Goal: Task Accomplishment & Management: Complete application form

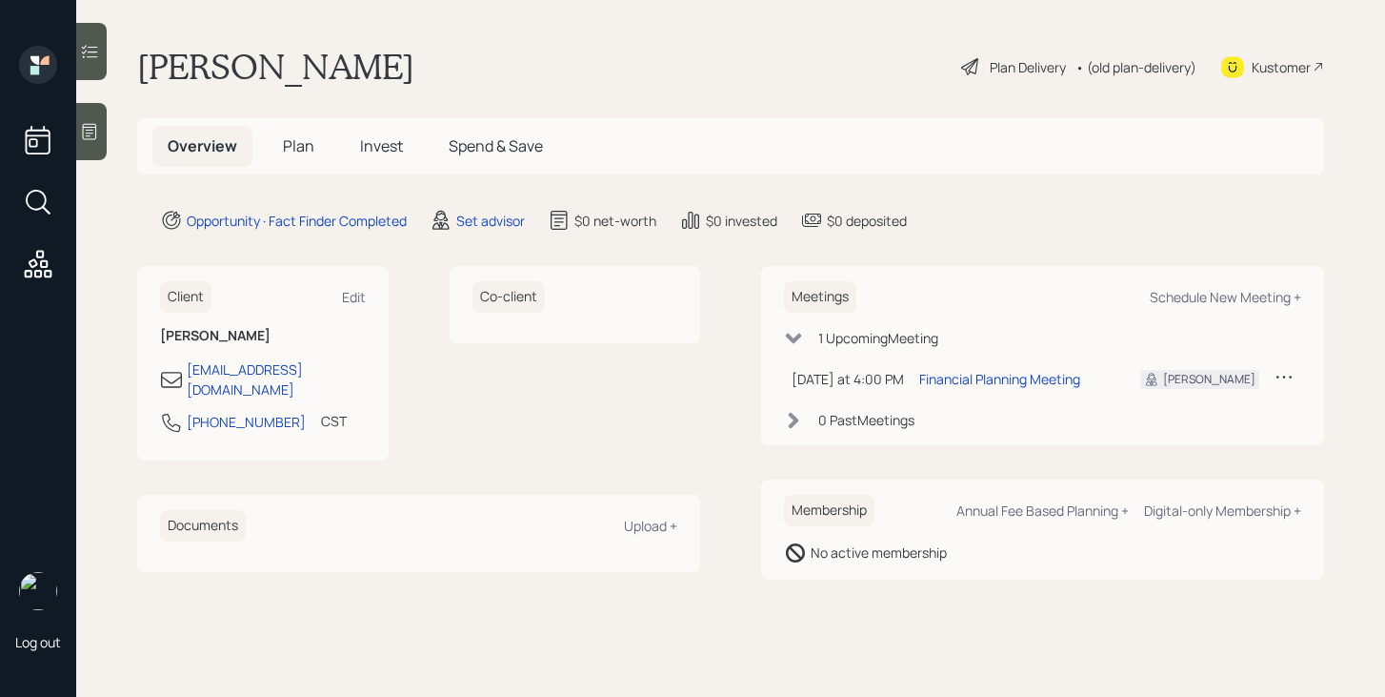
click at [105, 130] on div at bounding box center [91, 131] width 30 height 57
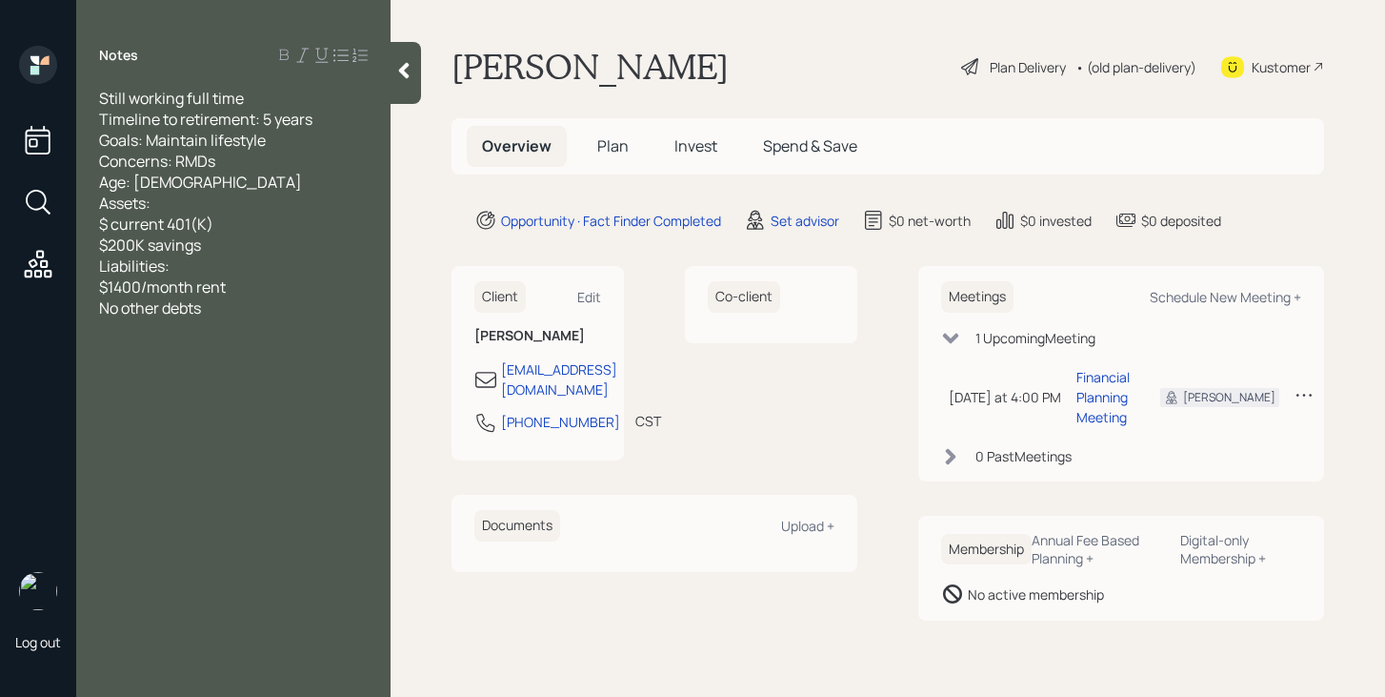
click at [612, 149] on span "Plan" at bounding box center [612, 145] width 31 height 21
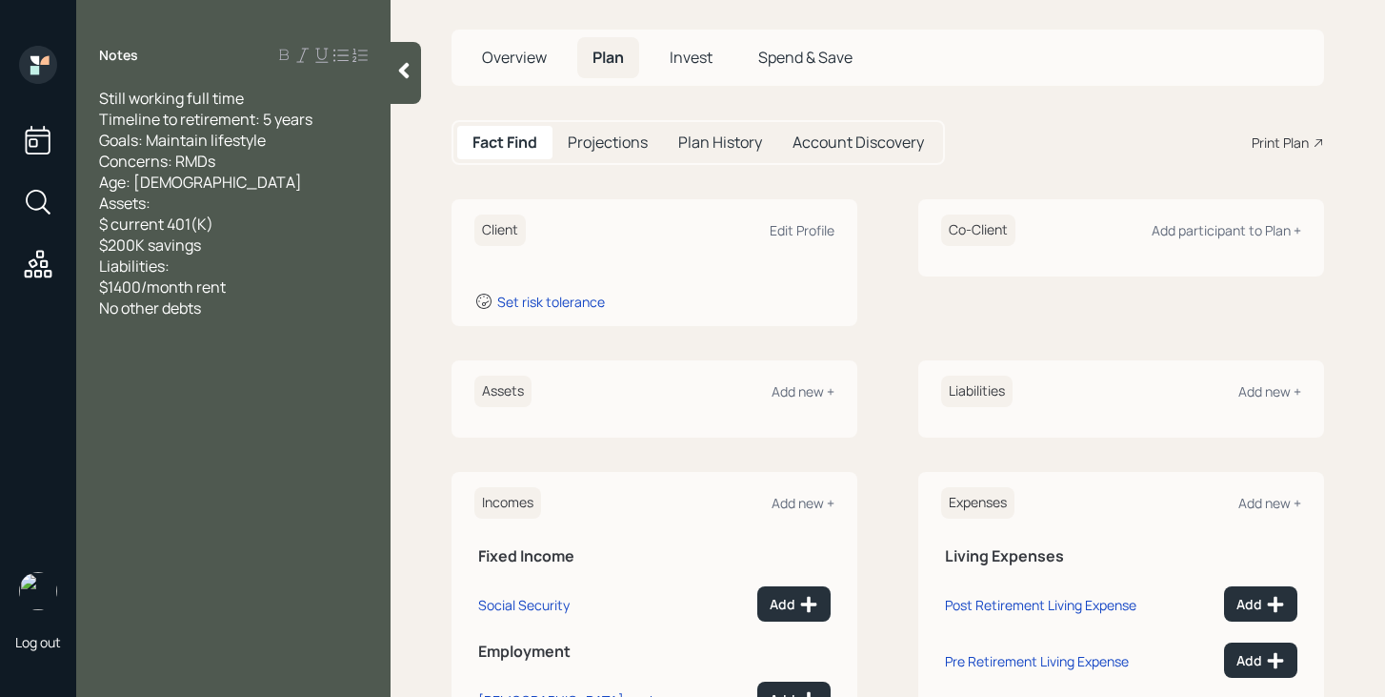
scroll to position [88, 0]
